Goal: Transaction & Acquisition: Download file/media

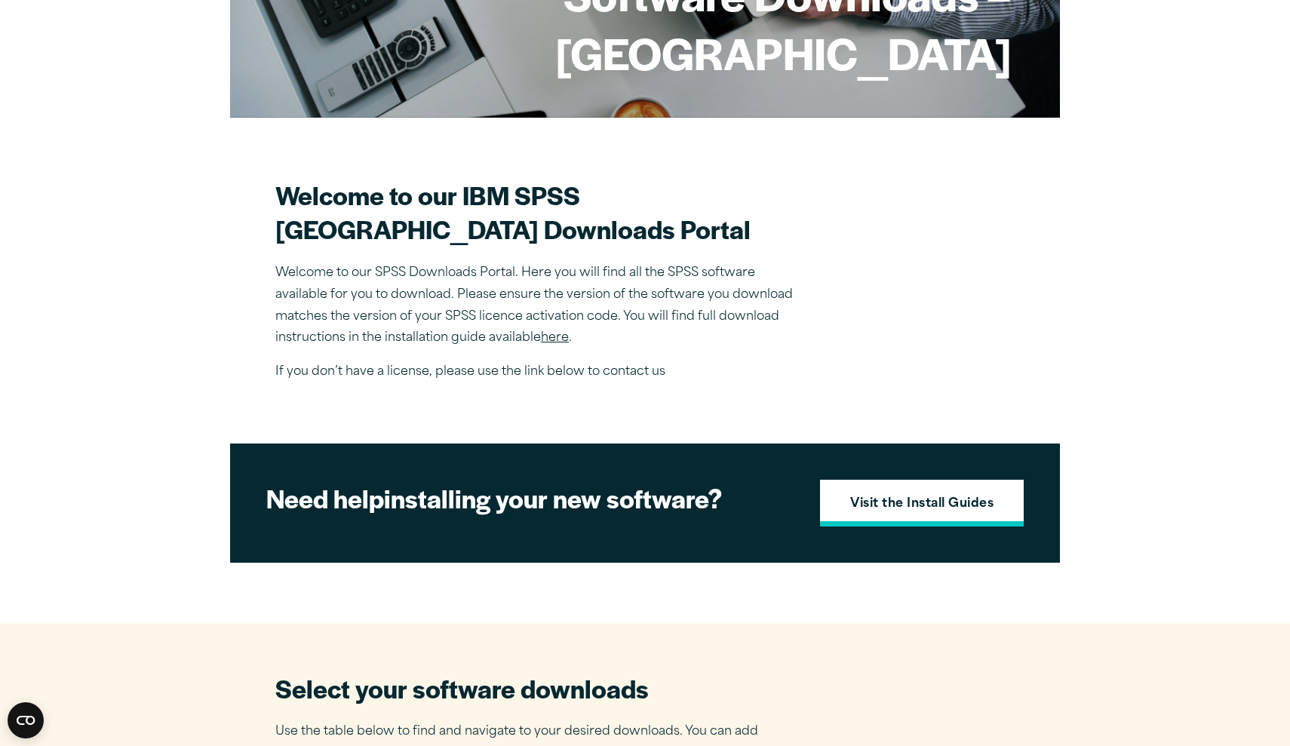
scroll to position [299, 0]
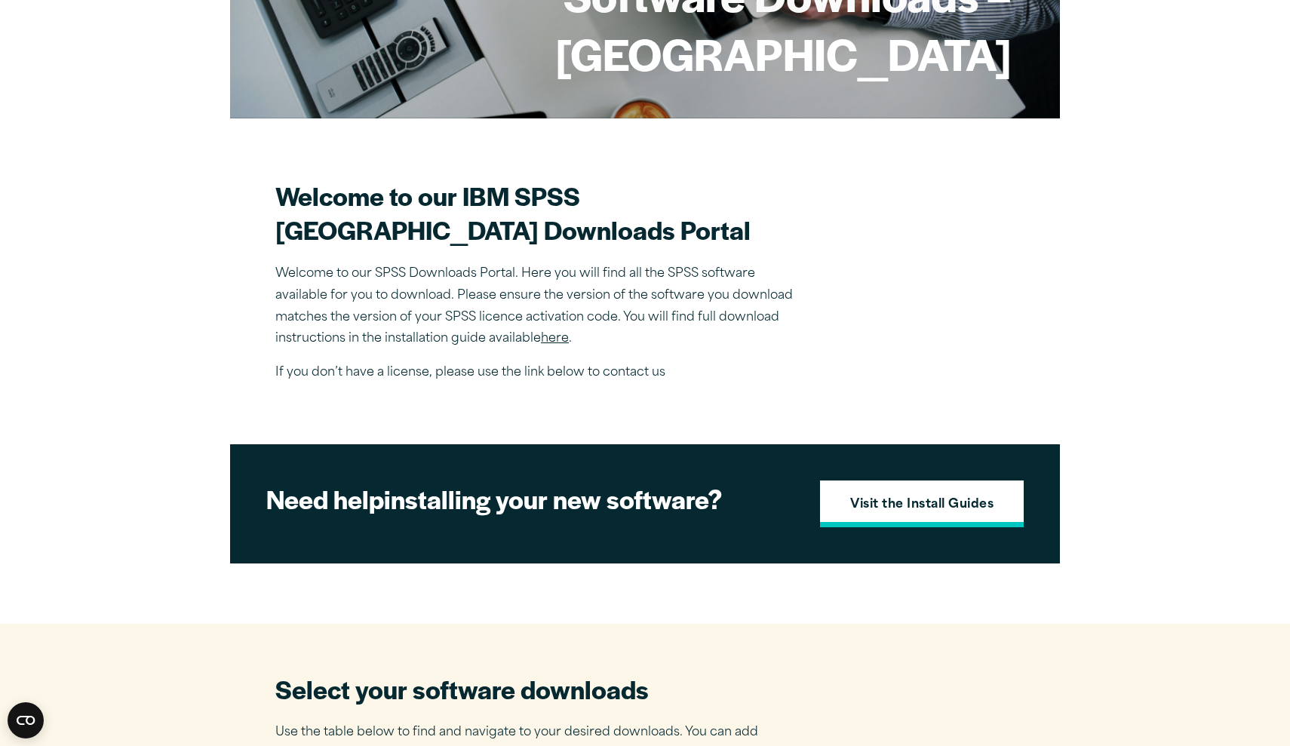
click at [885, 515] on strong "Visit the Install Guides" at bounding box center [921, 506] width 143 height 20
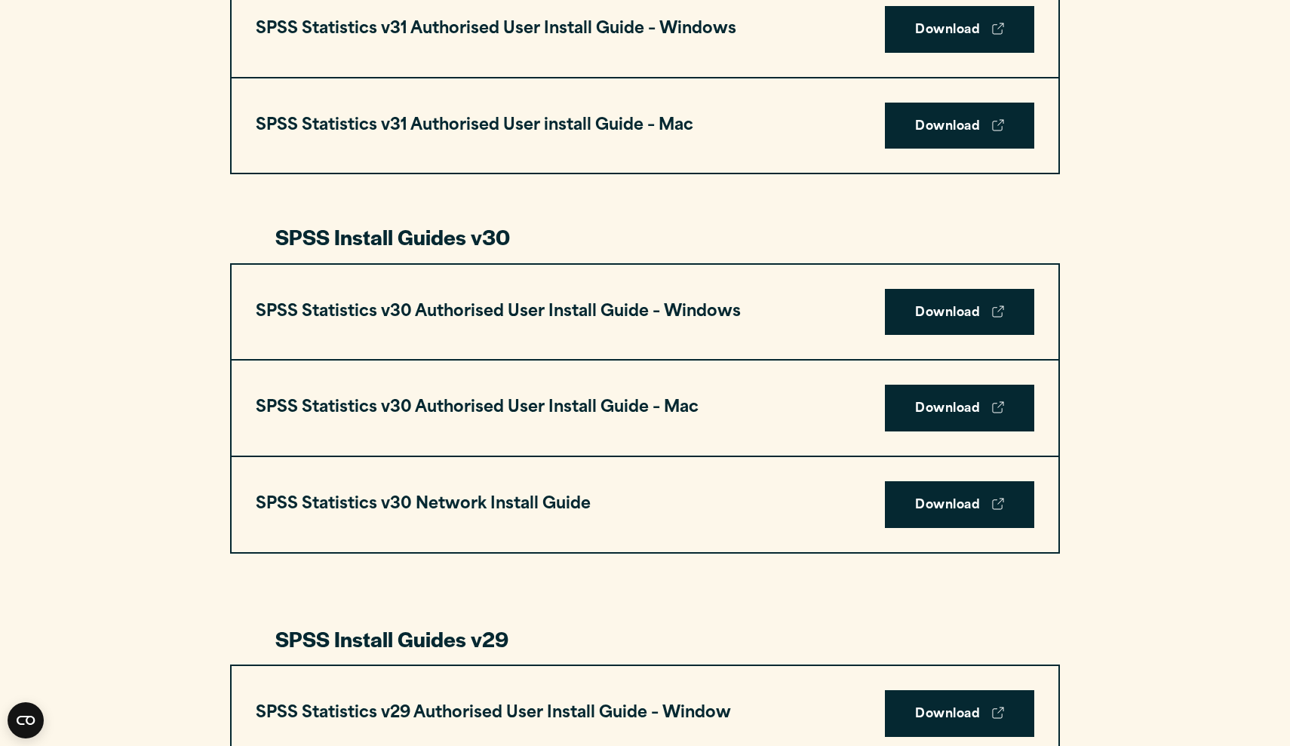
scroll to position [925, 0]
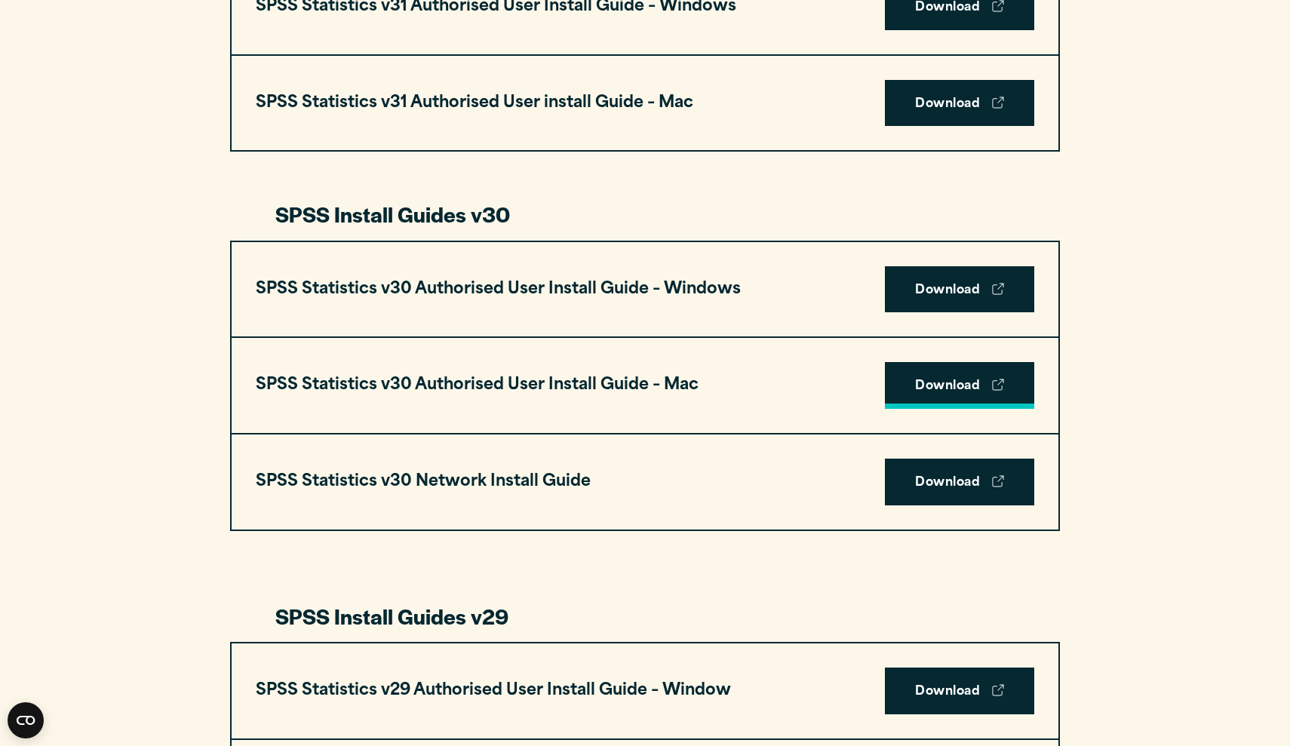
click at [940, 383] on link "Download" at bounding box center [959, 385] width 149 height 47
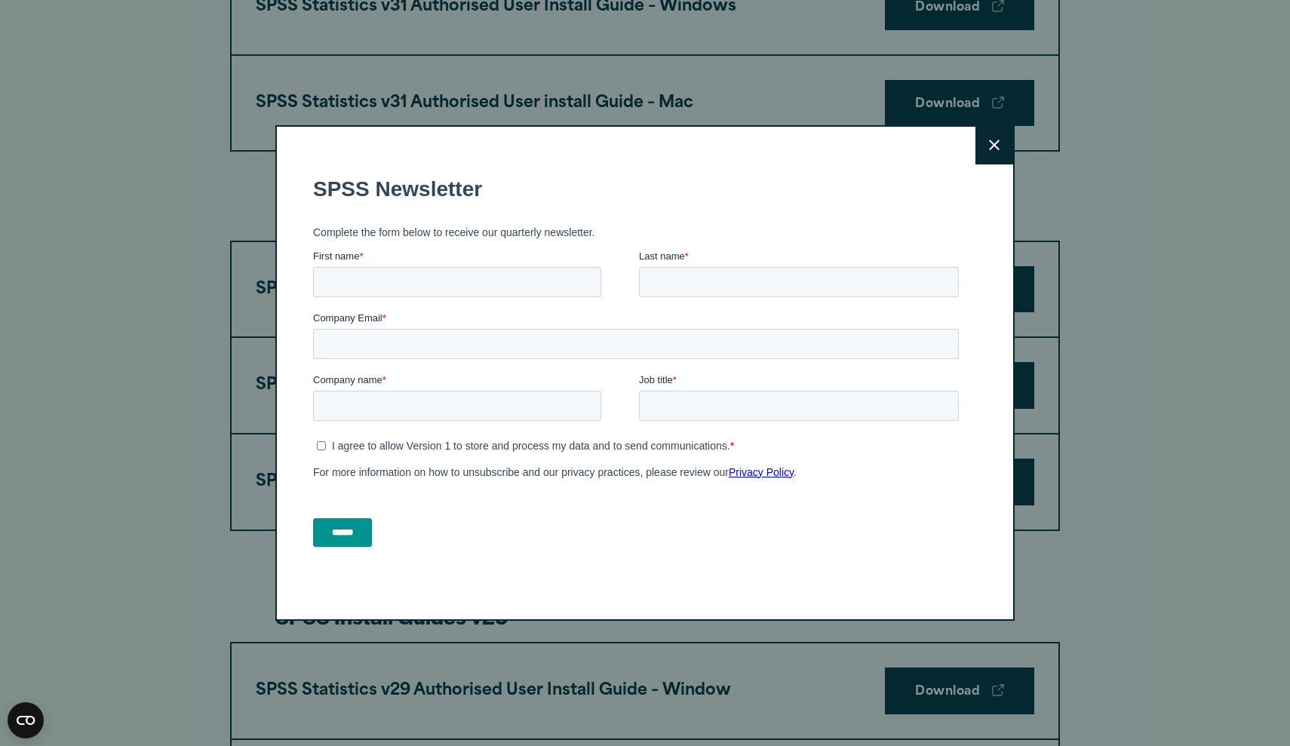
click at [997, 145] on icon at bounding box center [994, 145] width 11 height 11
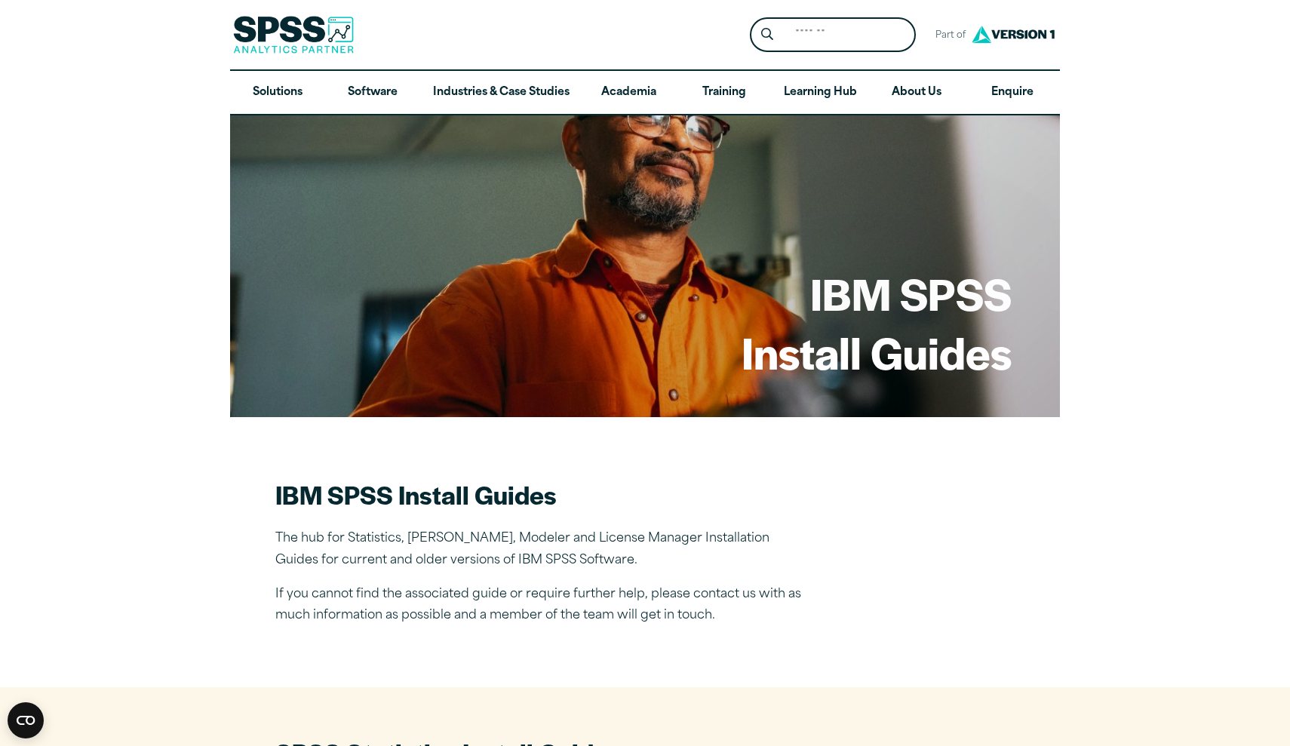
scroll to position [0, 0]
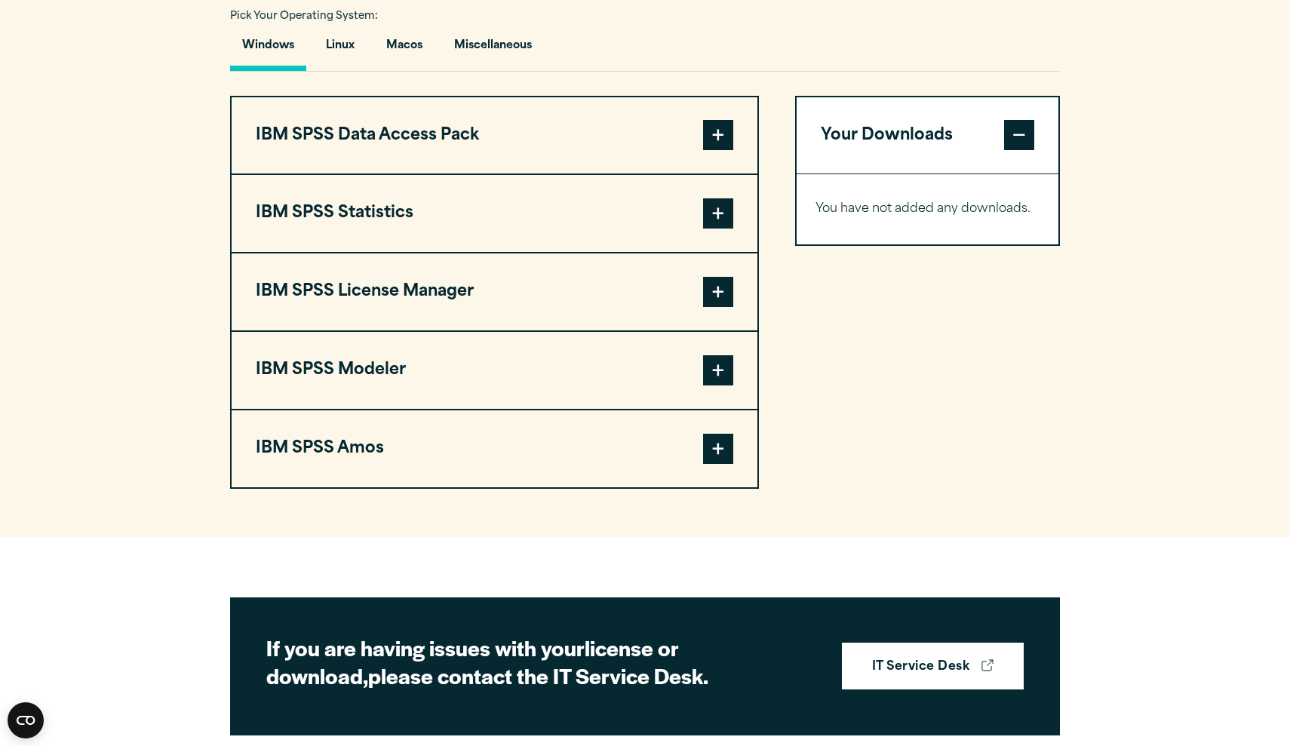
scroll to position [1090, 0]
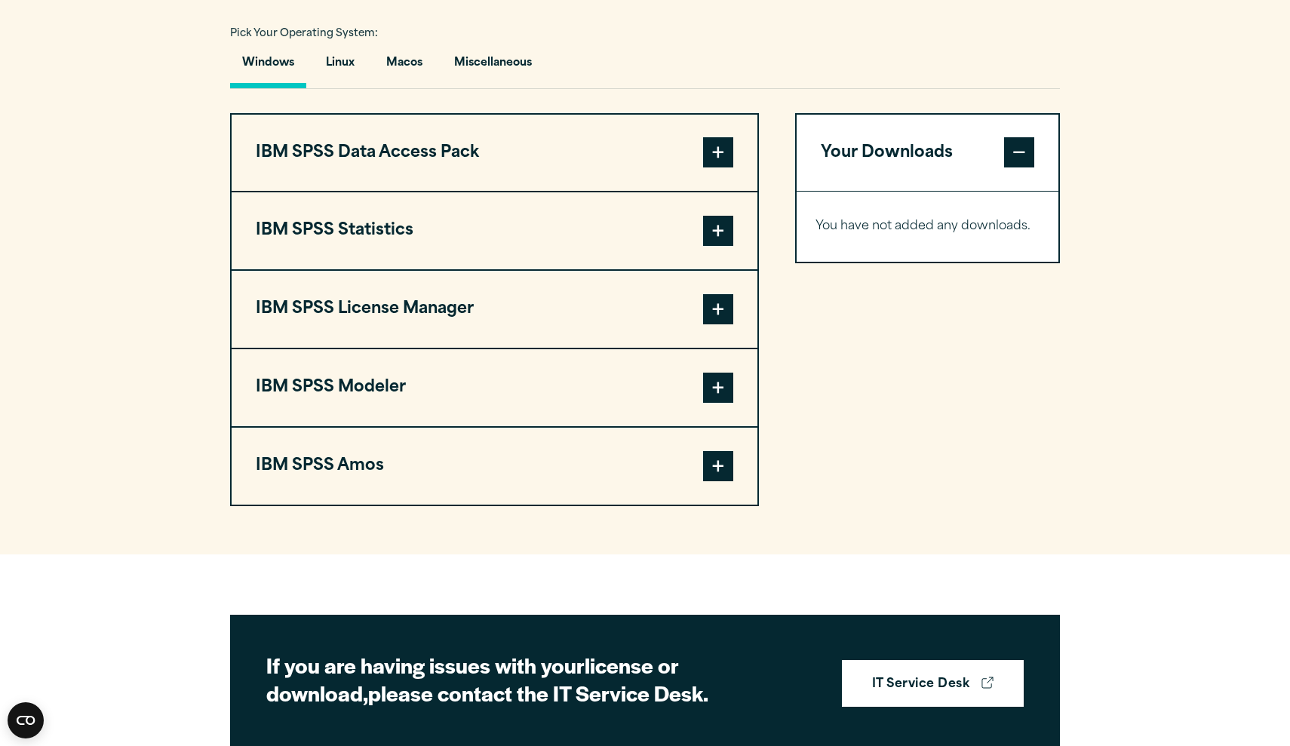
click at [719, 246] on span at bounding box center [718, 231] width 30 height 30
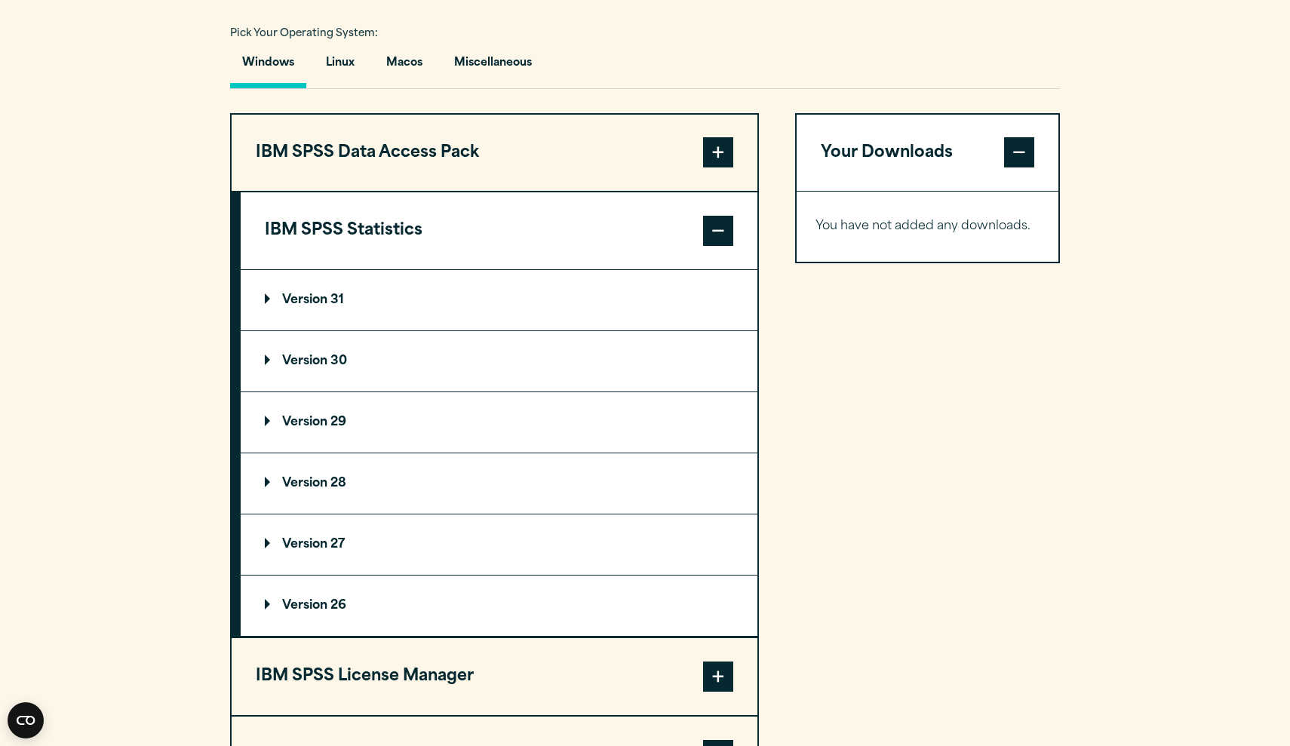
click at [725, 246] on span at bounding box center [718, 231] width 30 height 30
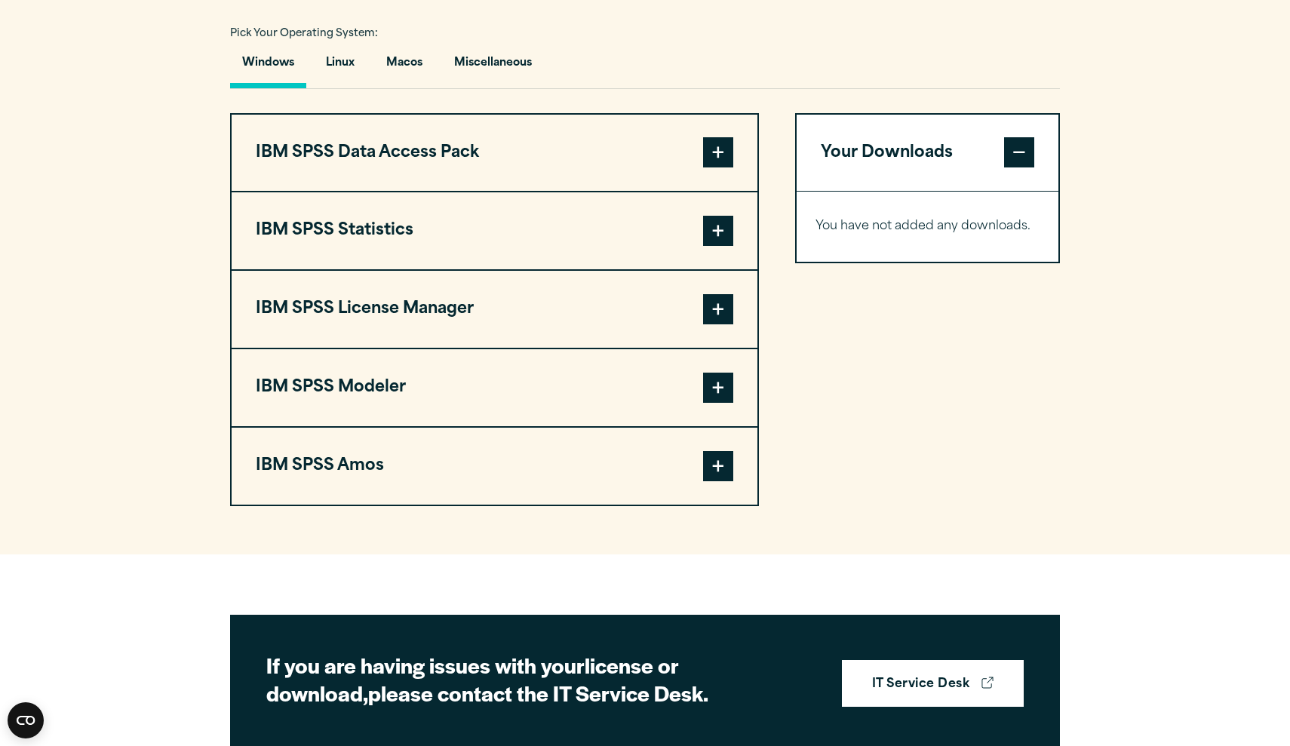
click at [718, 167] on span at bounding box center [718, 152] width 30 height 30
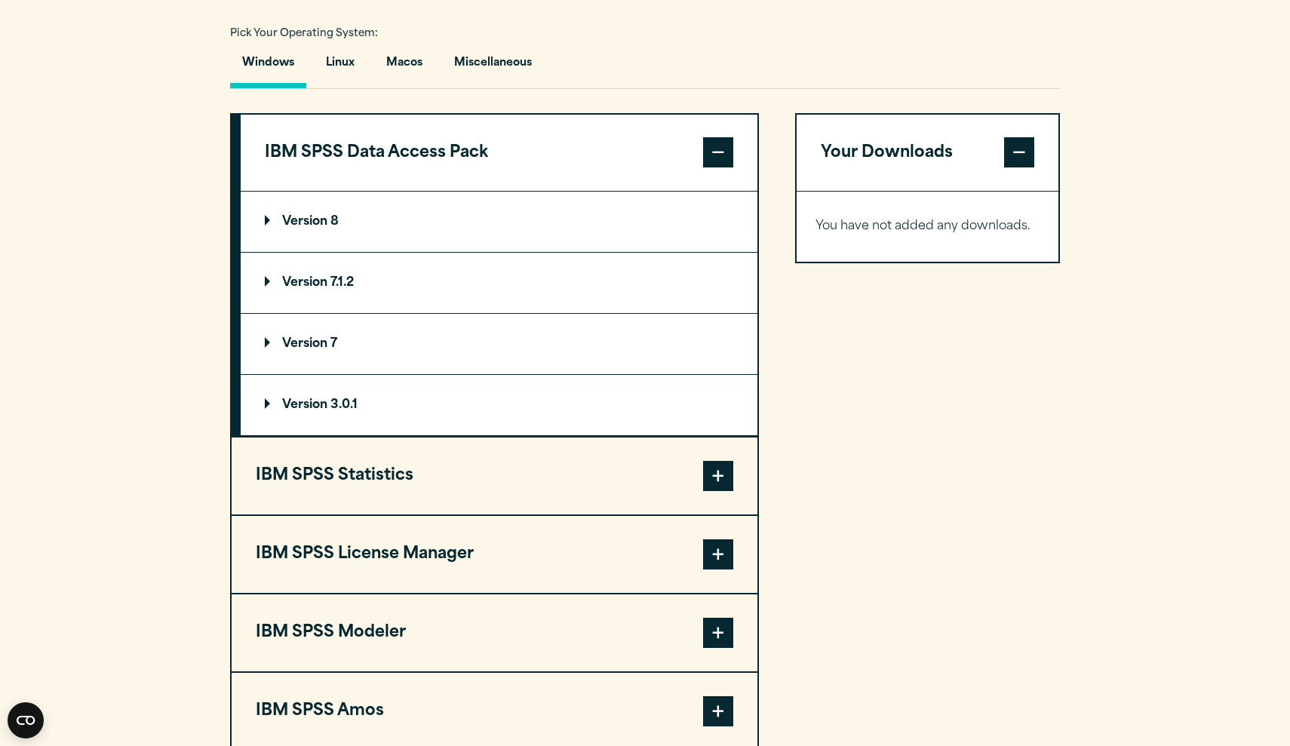
click at [722, 167] on span at bounding box center [718, 152] width 30 height 30
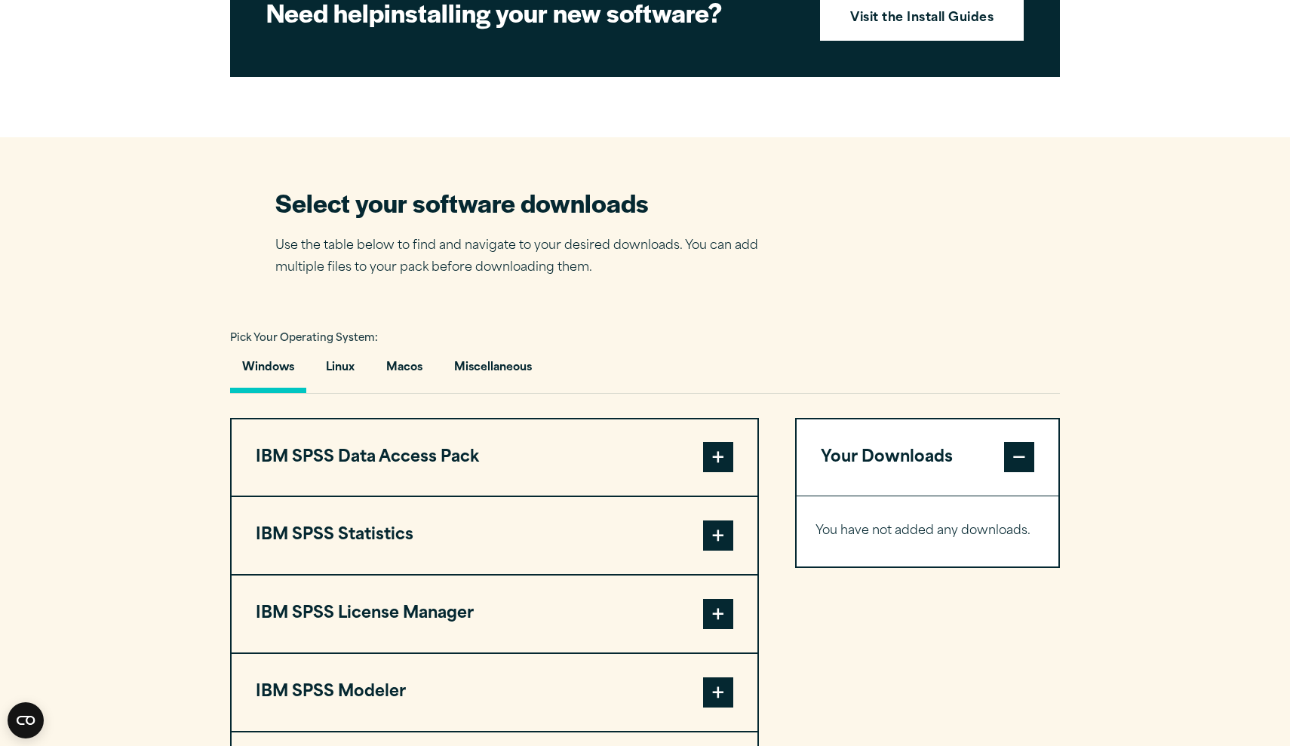
scroll to position [792, 0]
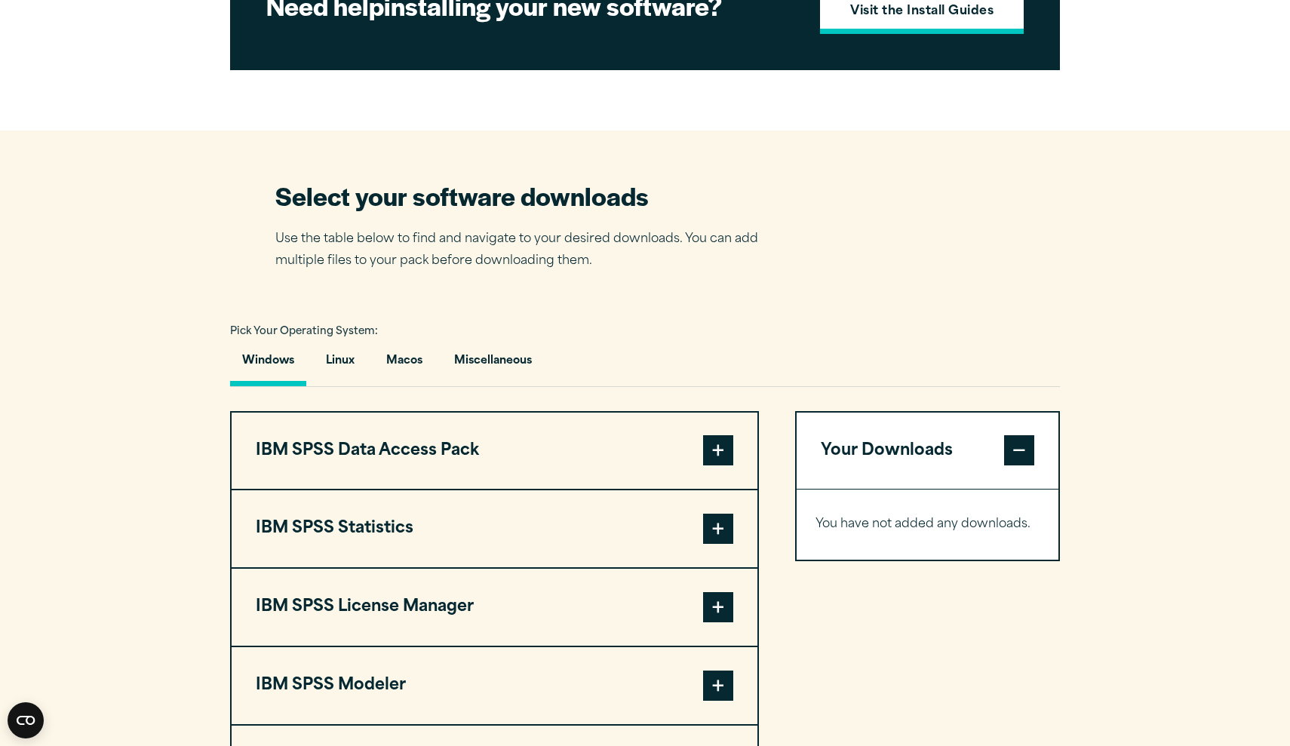
click at [914, 34] on link "Visit the Install Guides" at bounding box center [922, 10] width 204 height 47
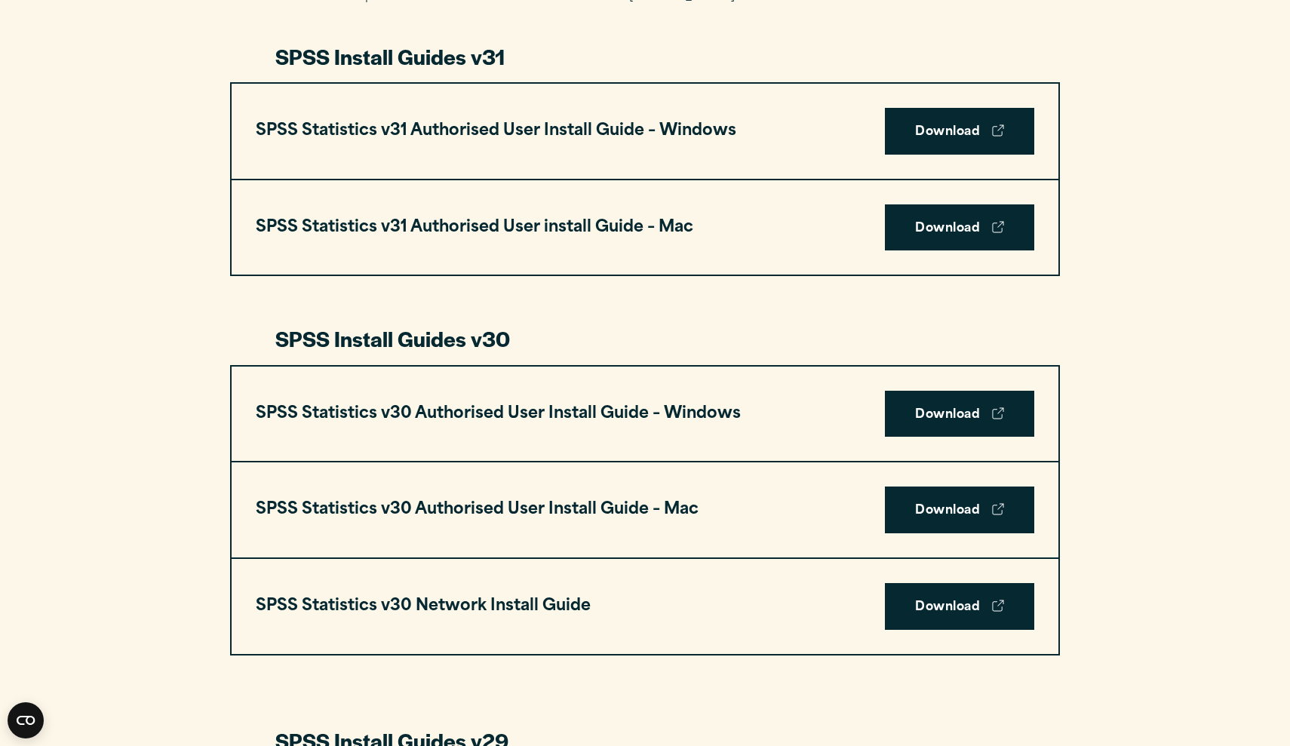
scroll to position [807, 0]
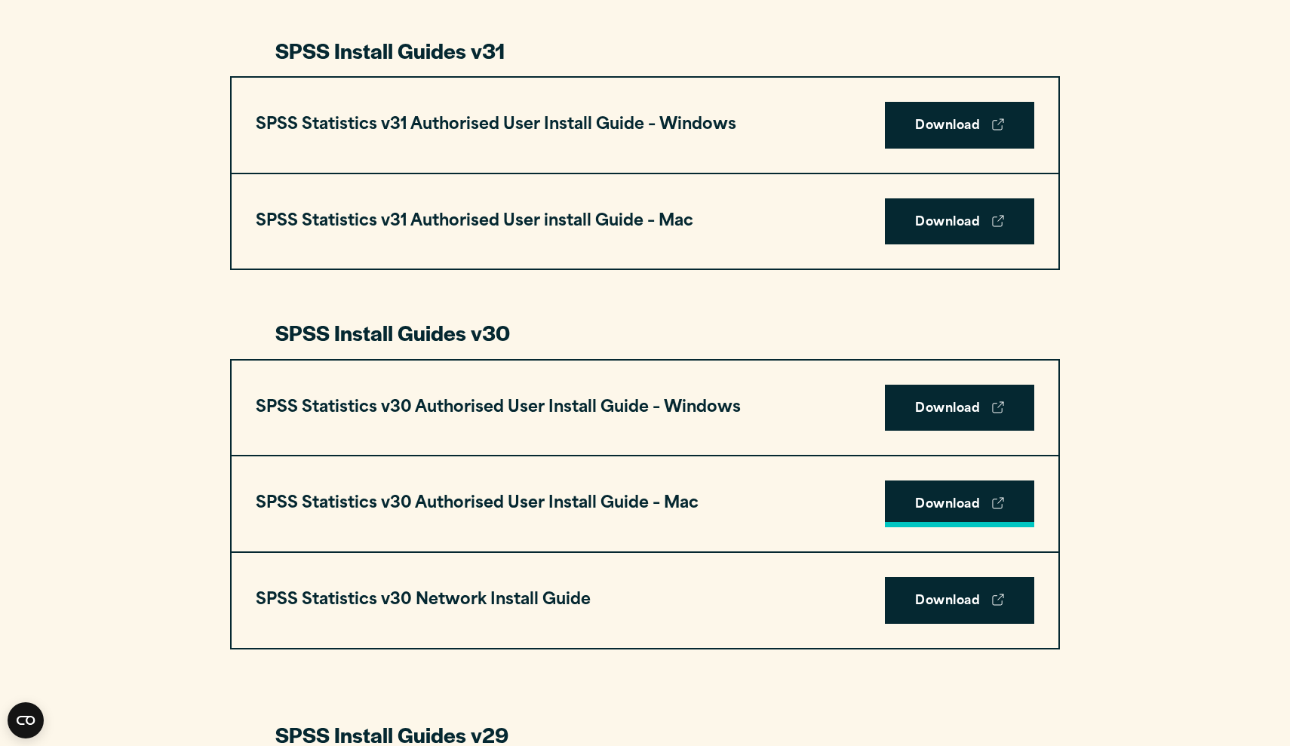
click at [979, 501] on link "Download" at bounding box center [959, 504] width 149 height 47
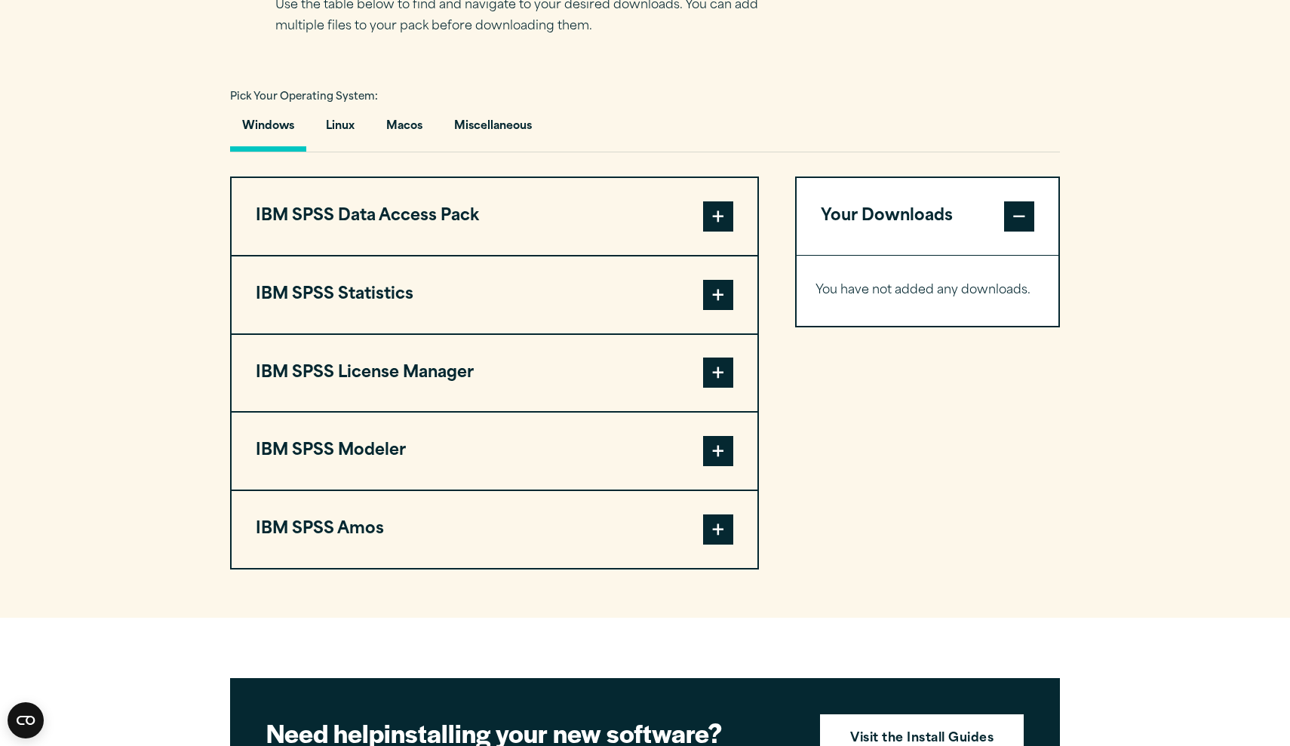
scroll to position [1046, 0]
click at [714, 297] on span at bounding box center [718, 294] width 30 height 30
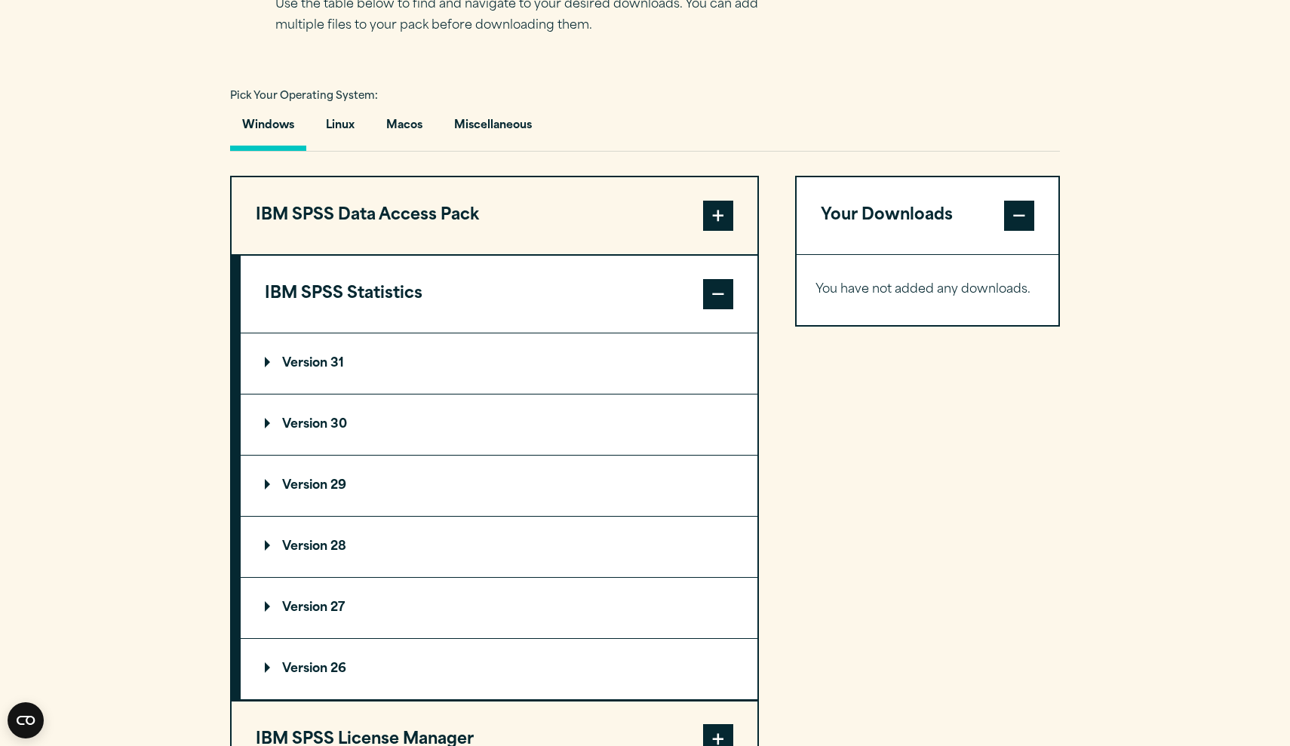
click at [303, 423] on p "Version 30" at bounding box center [306, 425] width 82 height 12
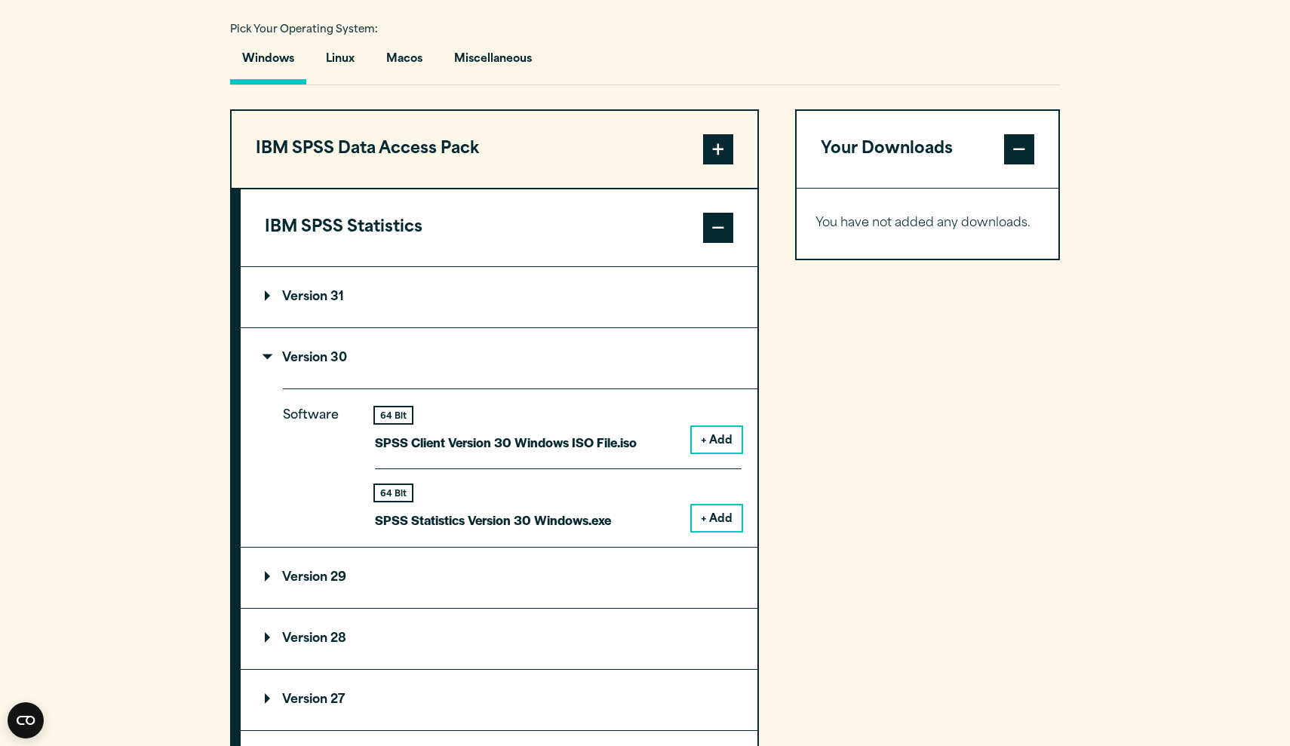
scroll to position [1116, 0]
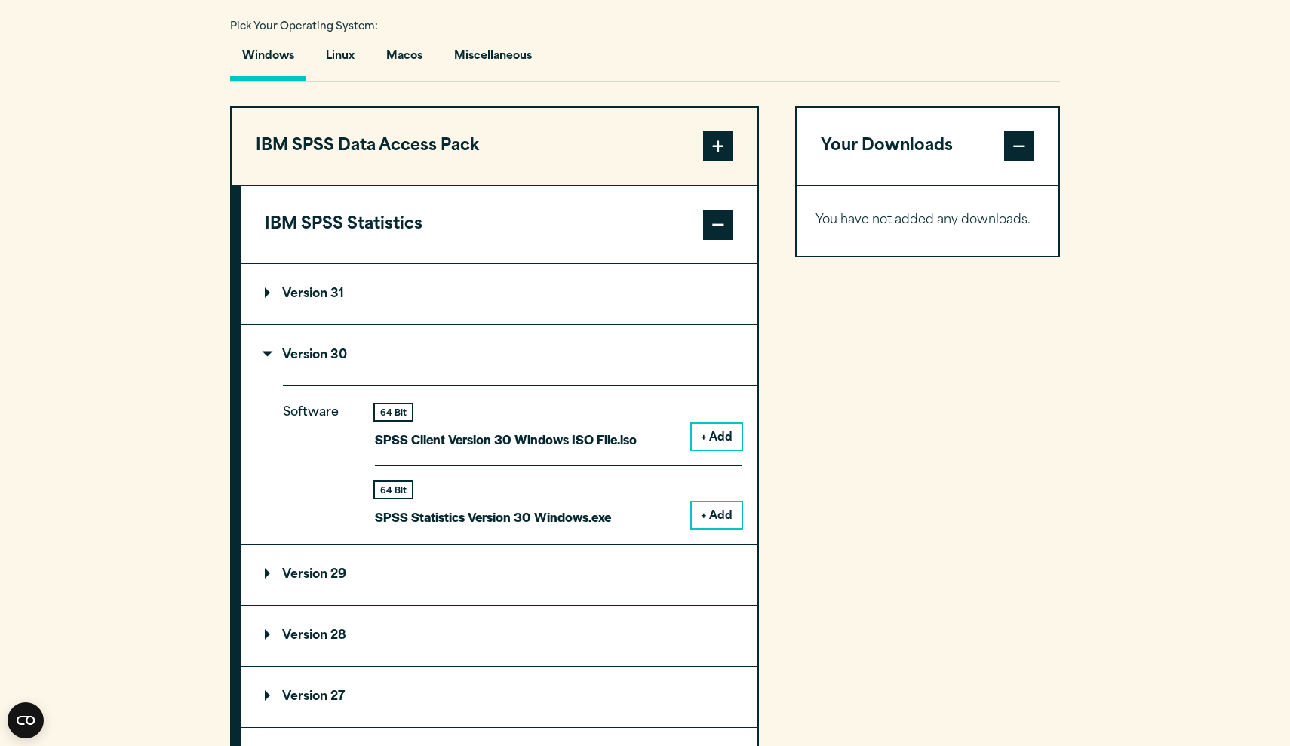
click at [715, 509] on button "+ Add" at bounding box center [717, 515] width 50 height 26
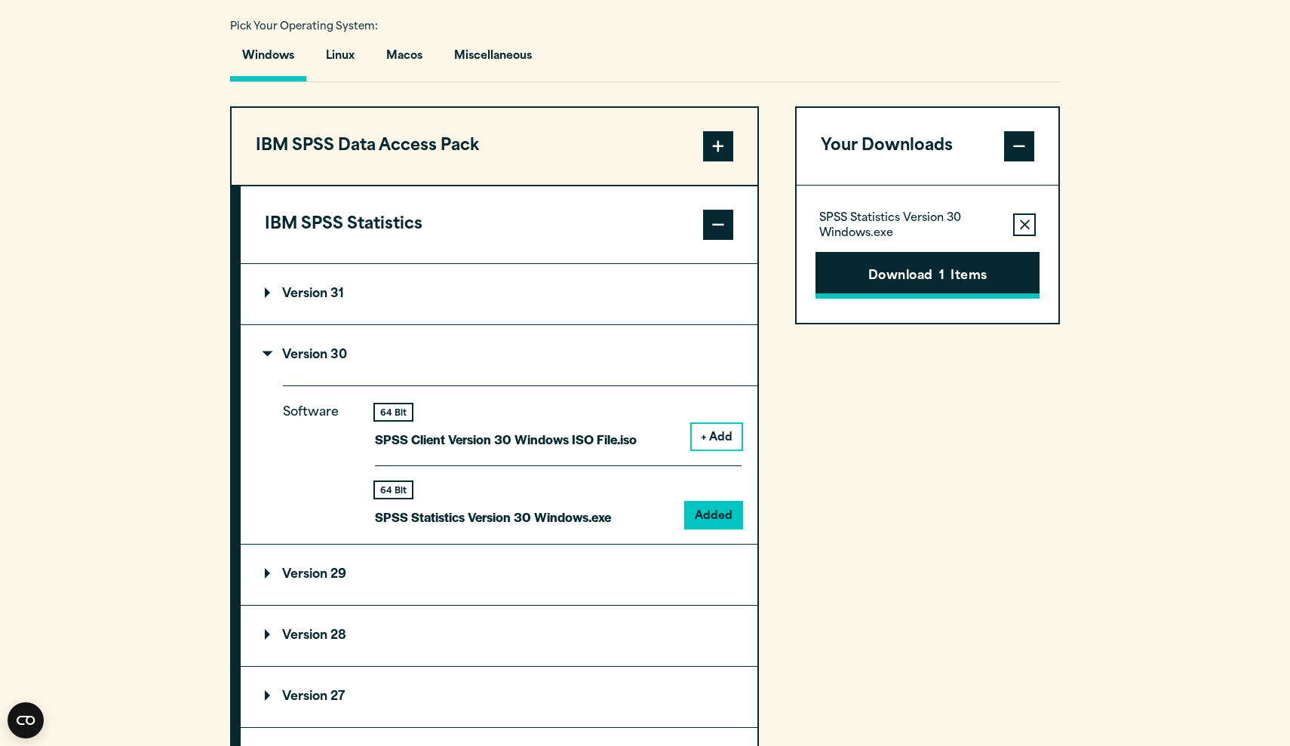
click at [908, 271] on button "Download 1 Items" at bounding box center [928, 275] width 224 height 47
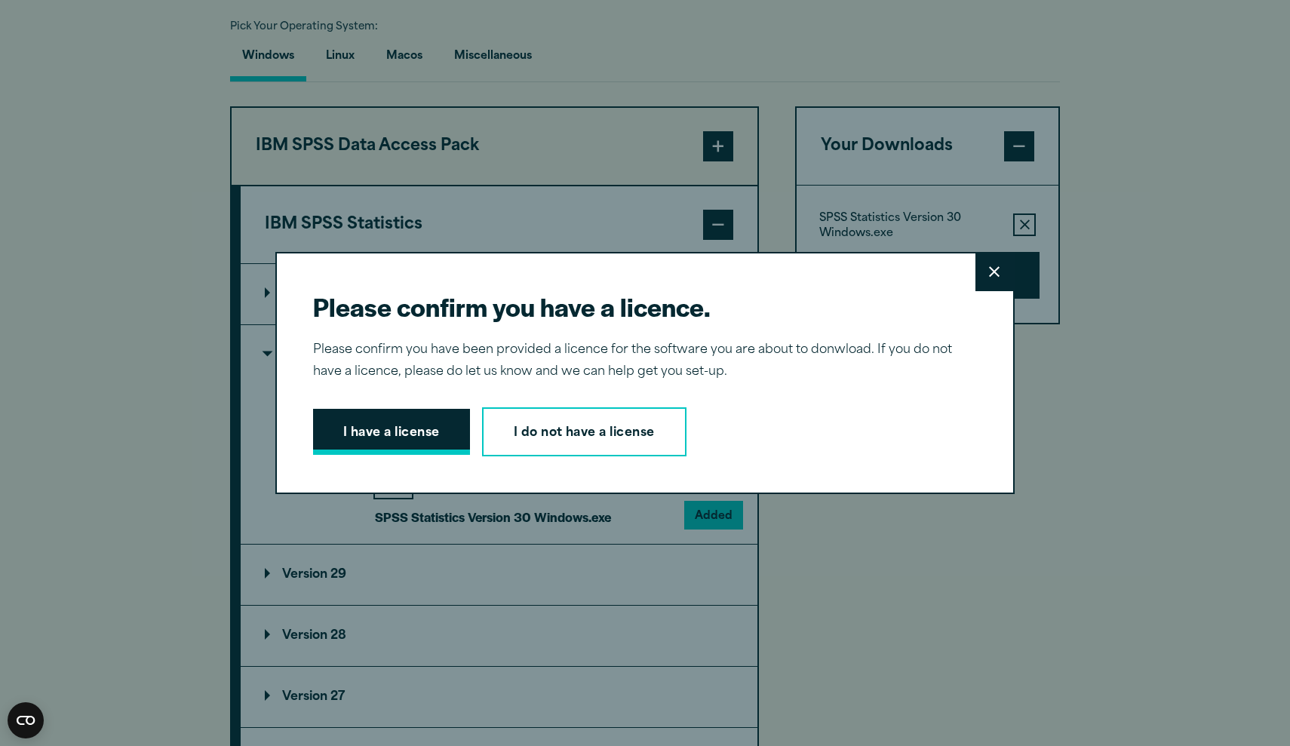
click at [378, 432] on button "I have a license" at bounding box center [391, 432] width 157 height 47
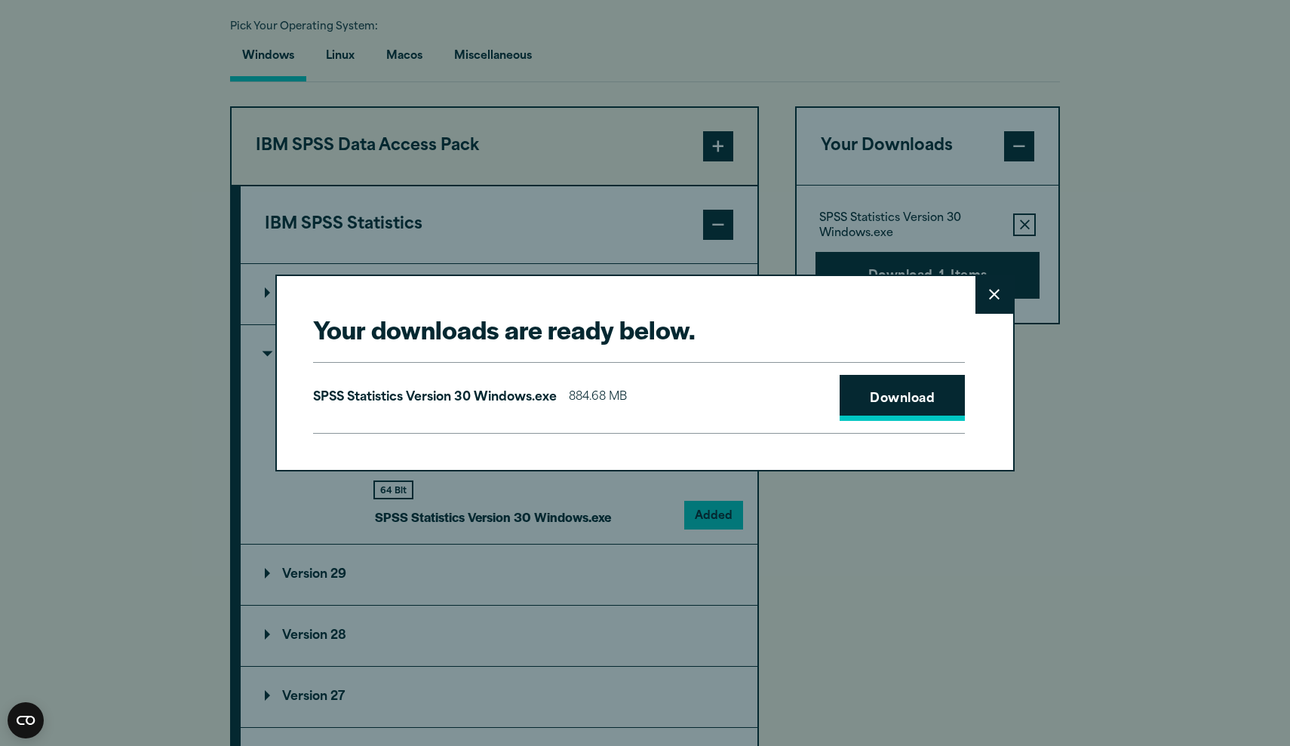
click at [870, 393] on link "Download" at bounding box center [902, 398] width 125 height 47
click at [997, 290] on icon at bounding box center [994, 294] width 11 height 11
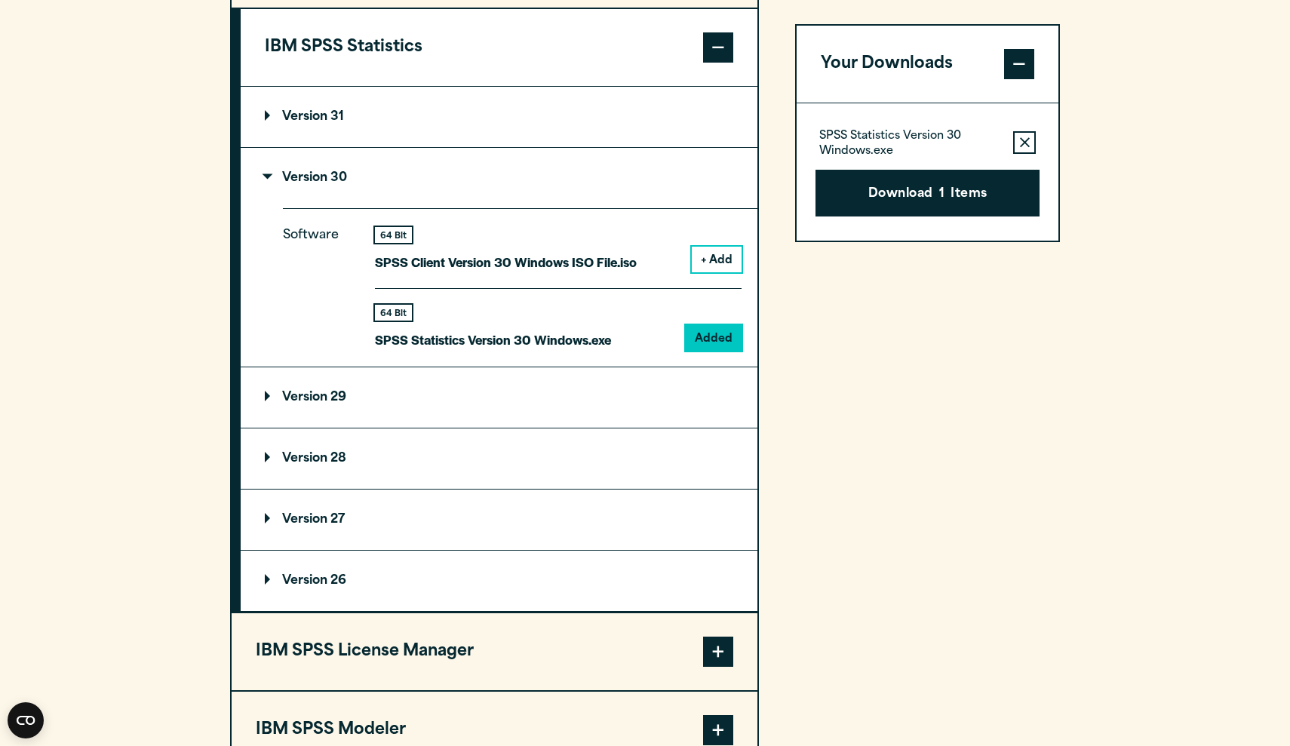
scroll to position [1255, 0]
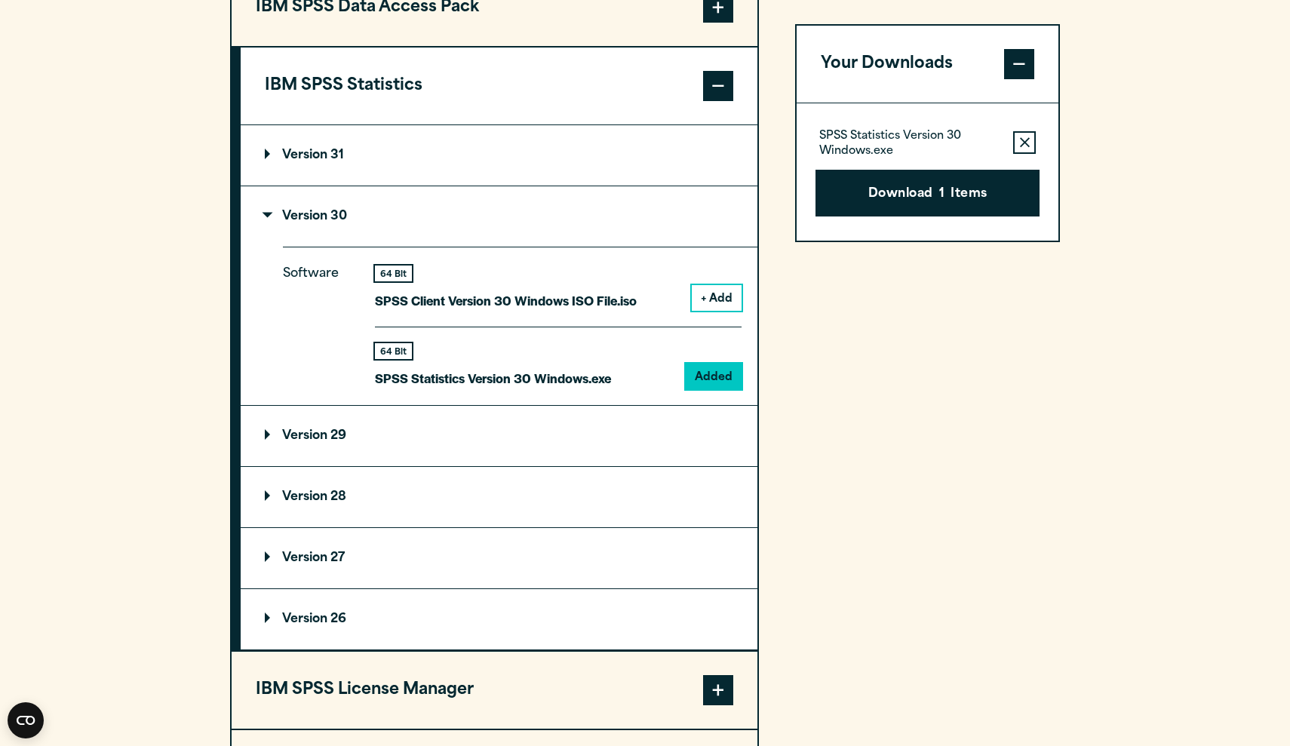
click at [717, 295] on button "+ Add" at bounding box center [717, 298] width 50 height 26
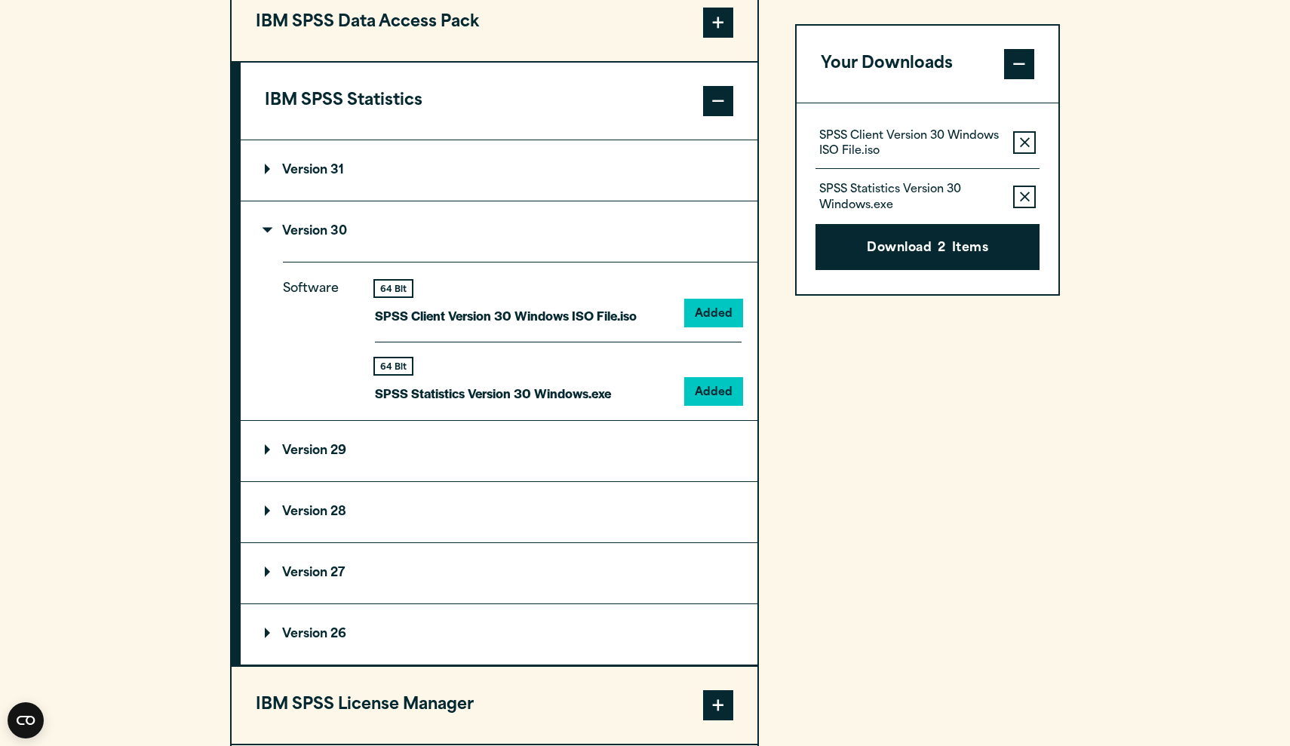
scroll to position [1239, 0]
click at [915, 250] on button "Download 2 Items" at bounding box center [928, 247] width 224 height 47
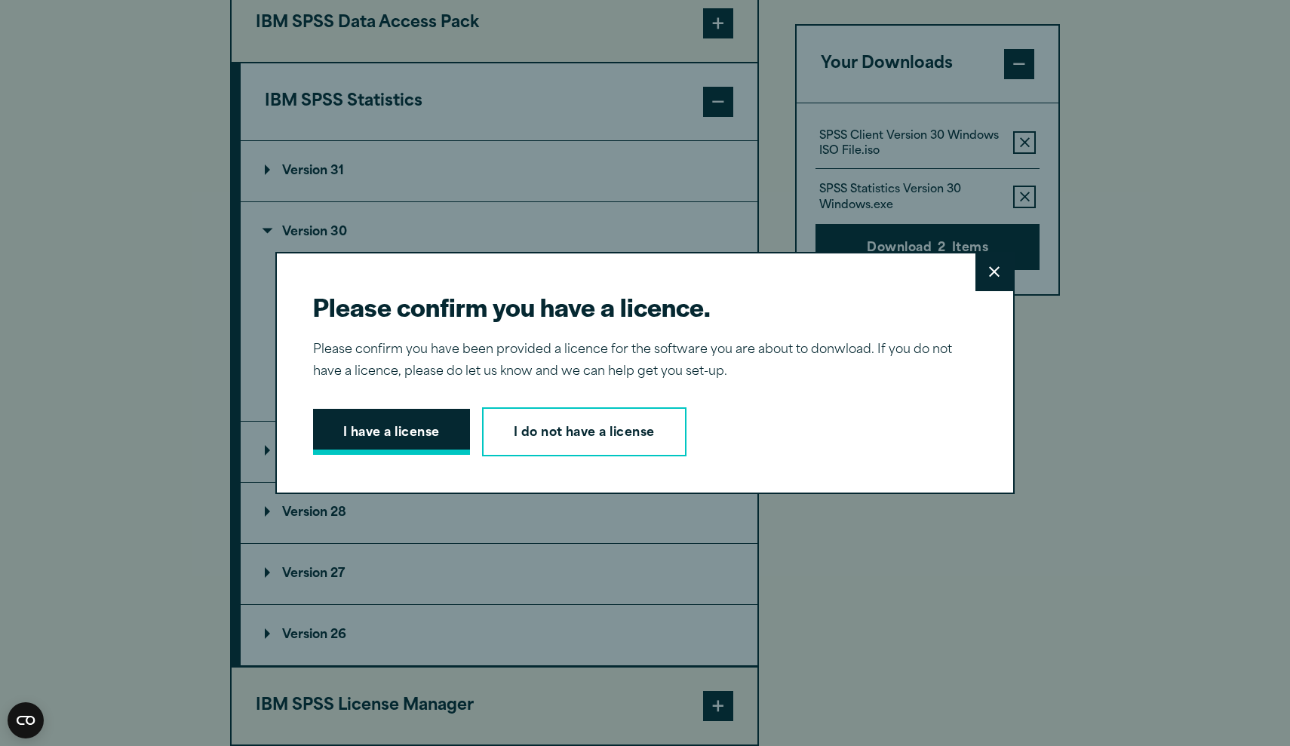
click at [400, 421] on button "I have a license" at bounding box center [391, 432] width 157 height 47
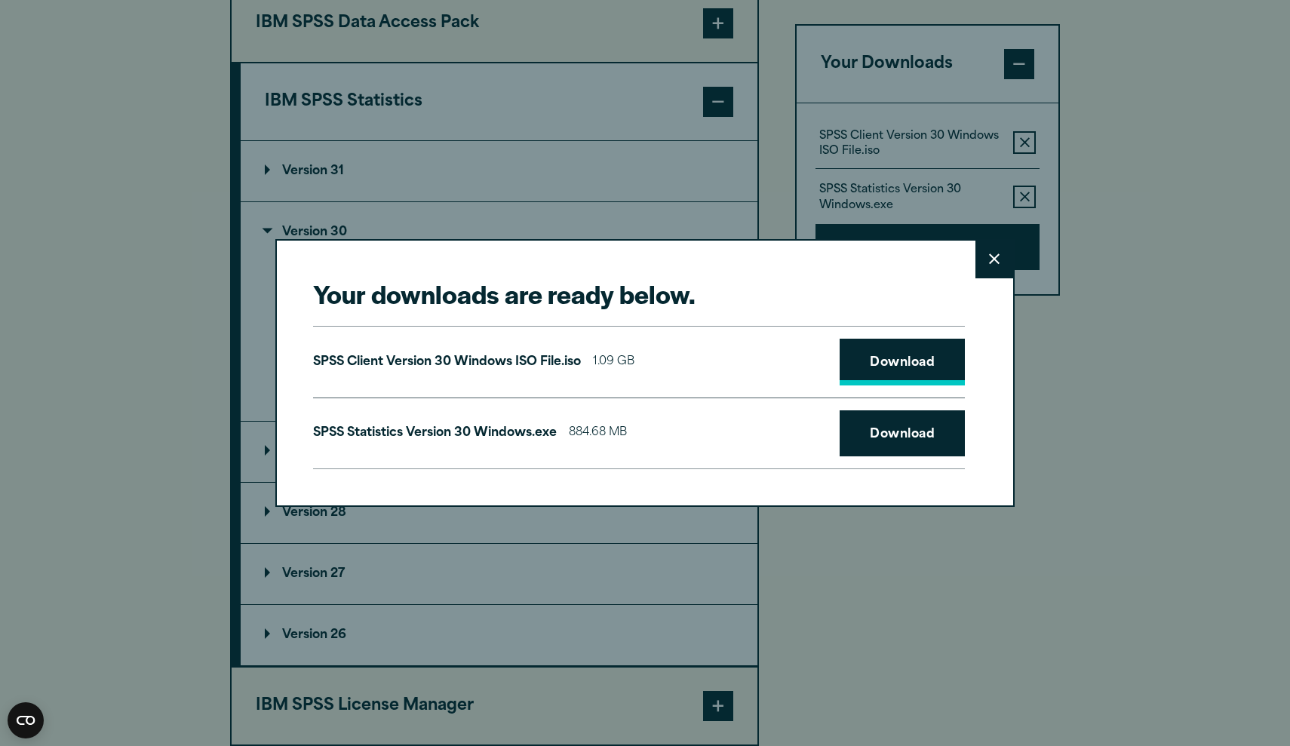
click at [907, 368] on link "Download" at bounding box center [902, 362] width 125 height 47
click at [999, 269] on button "Close" at bounding box center [995, 260] width 38 height 38
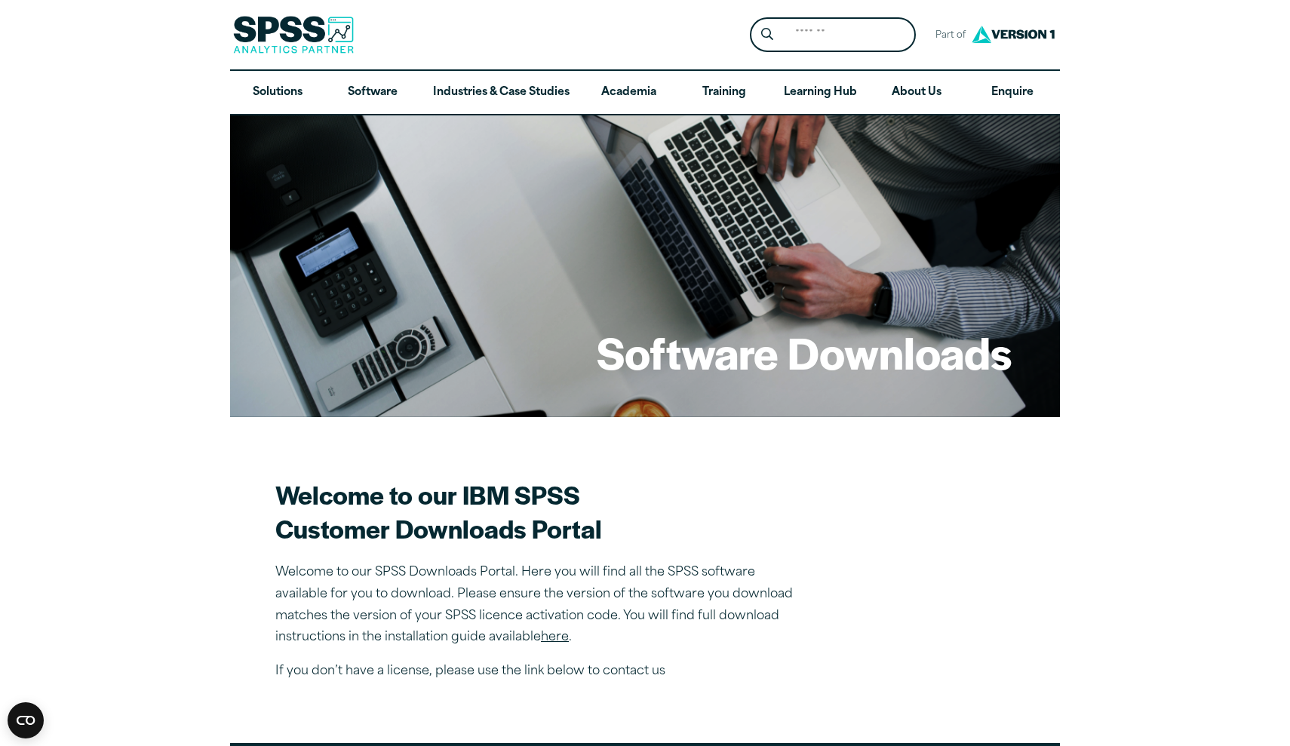
scroll to position [0, 0]
